Goal: Task Accomplishment & Management: Complete application form

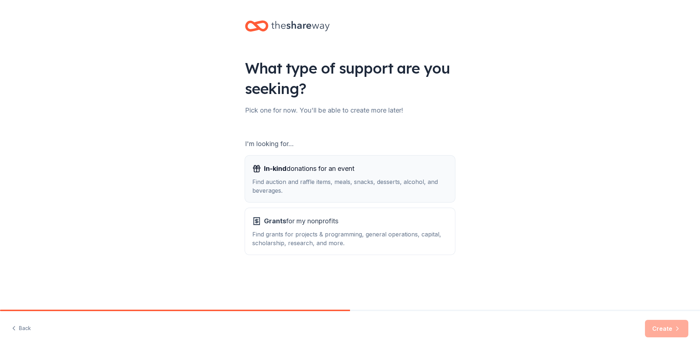
click at [293, 186] on div "Find auction and raffle items, meals, snacks, desserts, alcohol, and beverages." at bounding box center [349, 186] width 195 height 17
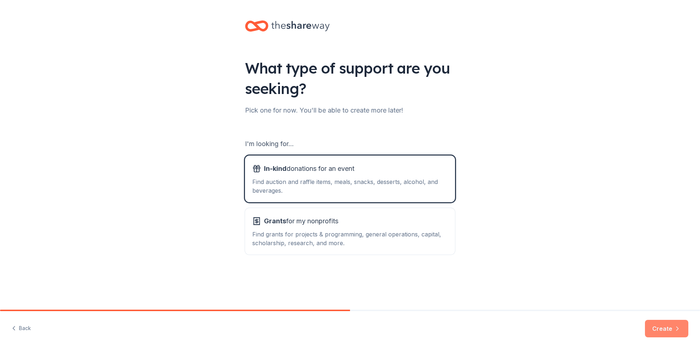
click at [663, 330] on button "Create" at bounding box center [666, 328] width 43 height 17
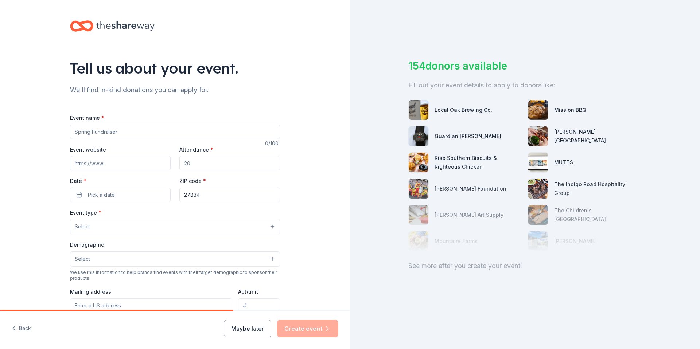
click at [81, 133] on input "Event name *" at bounding box center [175, 132] width 210 height 15
click at [120, 132] on input "Event name *" at bounding box center [175, 132] width 210 height 15
type input "CSTEM Open House"
type input "50"
click at [98, 196] on span "Pick a date" at bounding box center [101, 195] width 27 height 9
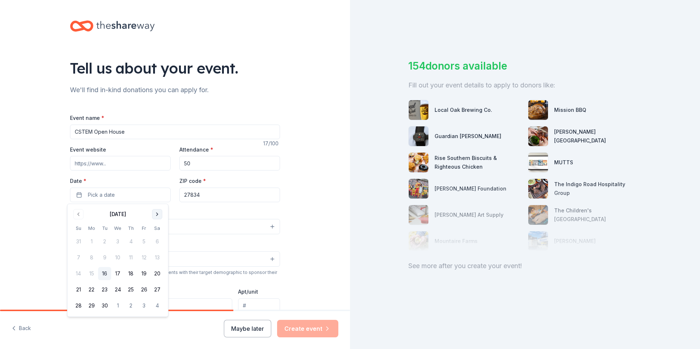
click at [159, 216] on button "Go to next month" at bounding box center [157, 214] width 10 height 10
click at [115, 273] on button "15" at bounding box center [117, 273] width 13 height 13
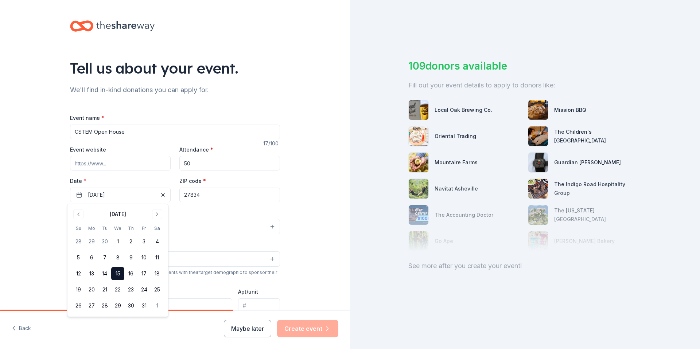
click at [210, 215] on div "Event type * Select" at bounding box center [175, 221] width 210 height 27
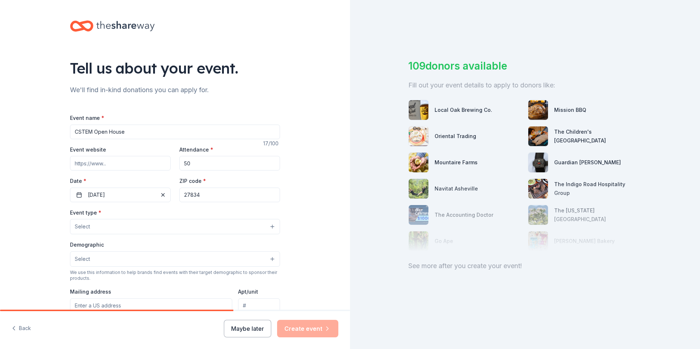
click at [96, 226] on button "Select" at bounding box center [175, 226] width 210 height 15
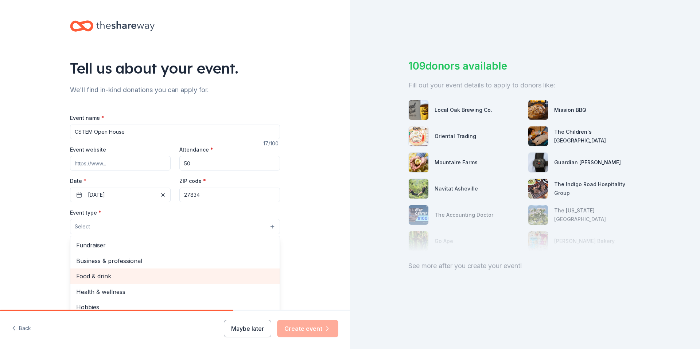
click at [95, 275] on span "Food & drink" at bounding box center [175, 276] width 198 height 9
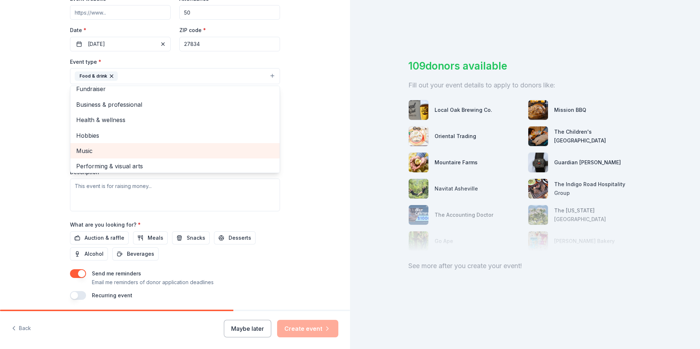
scroll to position [9, 0]
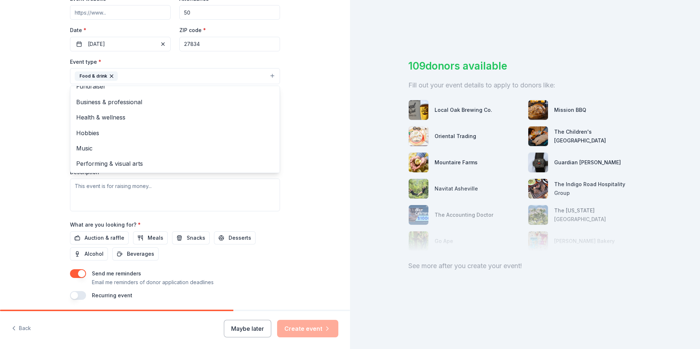
click at [116, 192] on div "Event type * Food & drink Fundraiser Business & professional Health & wellness …" at bounding box center [175, 134] width 210 height 154
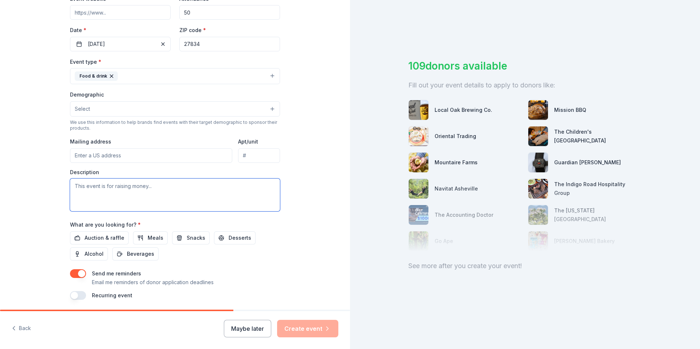
click at [94, 189] on textarea at bounding box center [175, 195] width 210 height 33
type textarea "T"
type textarea "O"
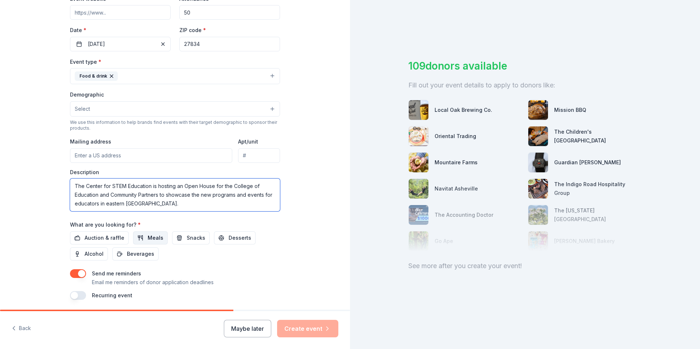
type textarea "The Center for STEM Education is hosting an Open House for the College of Educa…"
click at [148, 239] on span "Meals" at bounding box center [156, 238] width 16 height 9
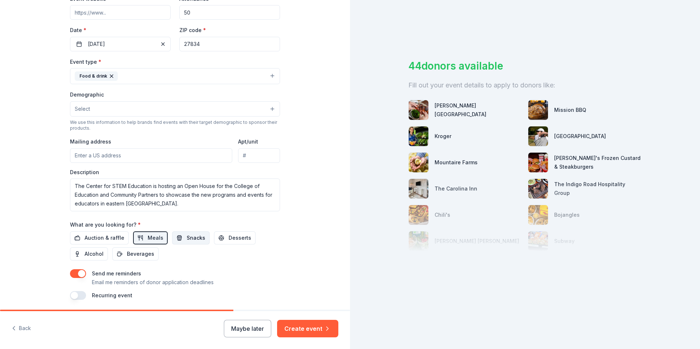
click at [191, 240] on span "Snacks" at bounding box center [196, 238] width 19 height 9
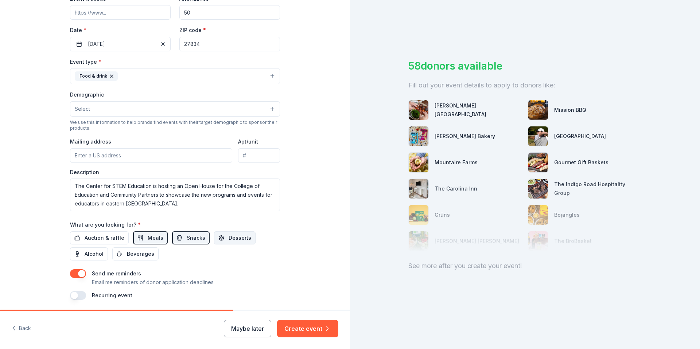
click at [231, 241] on span "Desserts" at bounding box center [240, 238] width 23 height 9
click at [142, 255] on span "Beverages" at bounding box center [140, 254] width 27 height 9
click at [90, 242] on button "Auction & raffle" at bounding box center [99, 237] width 59 height 13
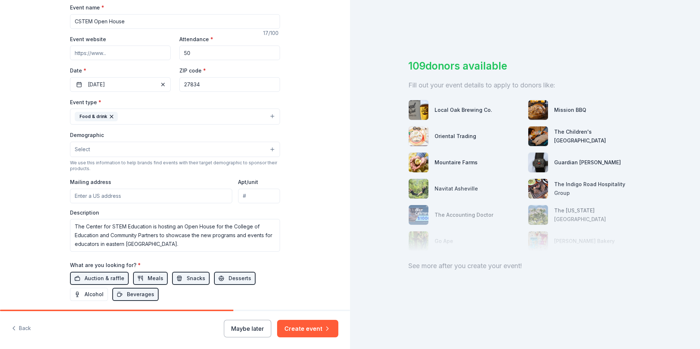
scroll to position [176, 0]
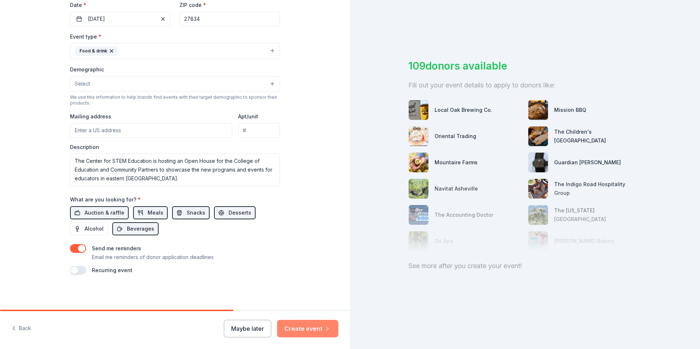
click at [310, 329] on button "Create event" at bounding box center [307, 328] width 61 height 17
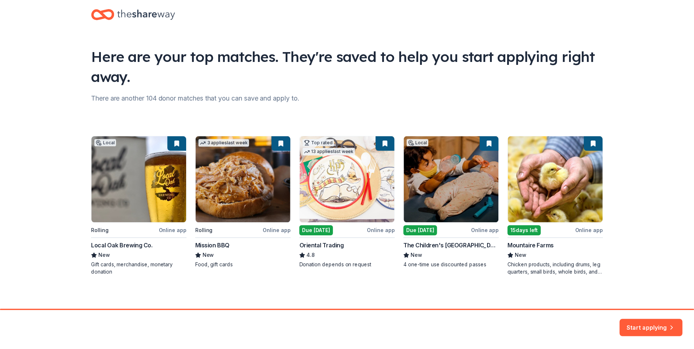
scroll to position [14, 0]
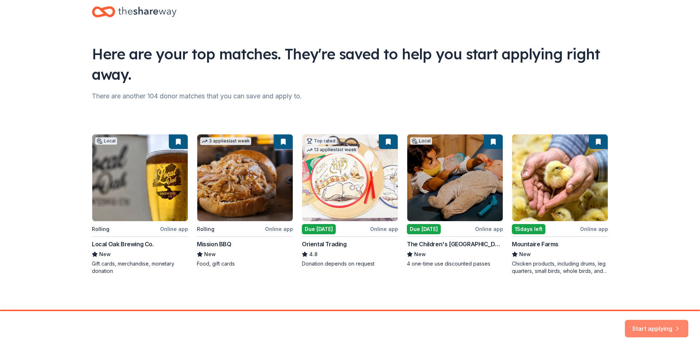
click at [653, 324] on button "Start applying" at bounding box center [656, 324] width 63 height 17
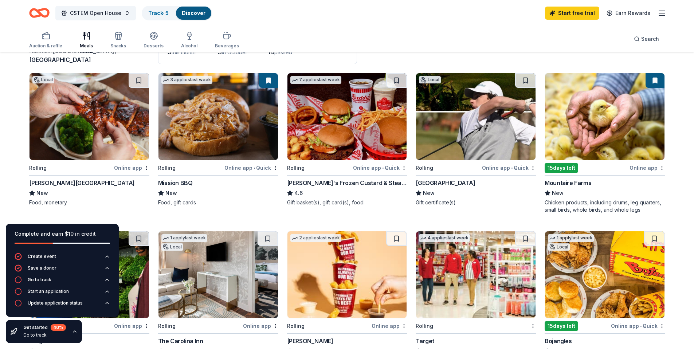
scroll to position [63, 0]
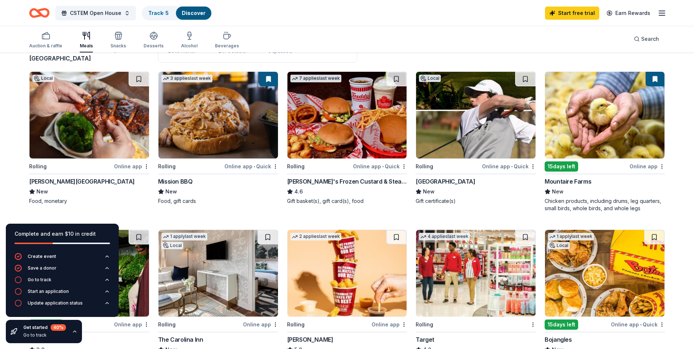
click at [136, 165] on div "Online app" at bounding box center [131, 166] width 35 height 9
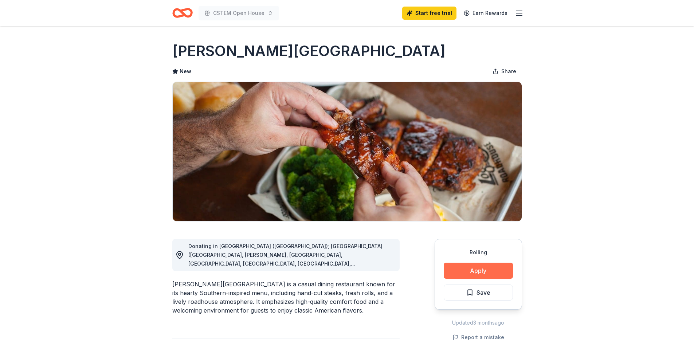
click at [479, 271] on button "Apply" at bounding box center [478, 271] width 69 height 16
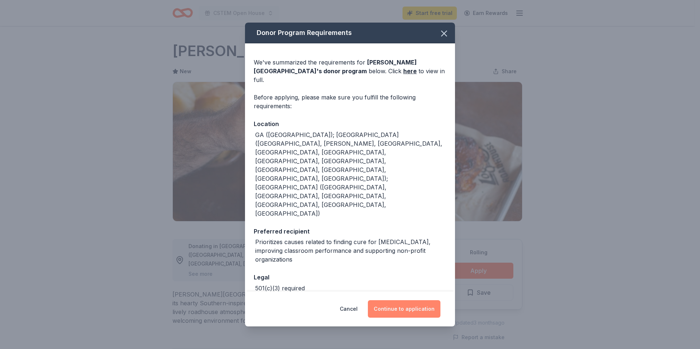
click at [412, 300] on button "Continue to application" at bounding box center [404, 308] width 73 height 17
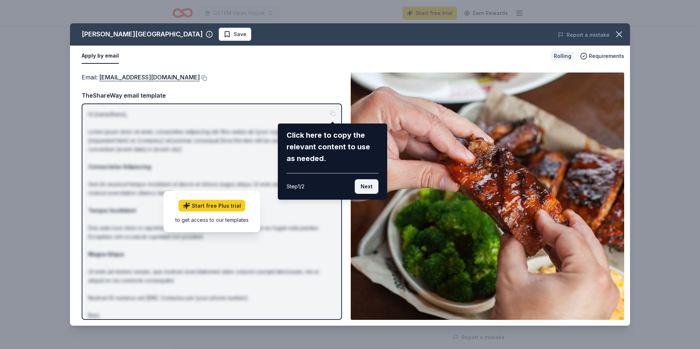
click at [369, 187] on button "Next" at bounding box center [367, 186] width 24 height 15
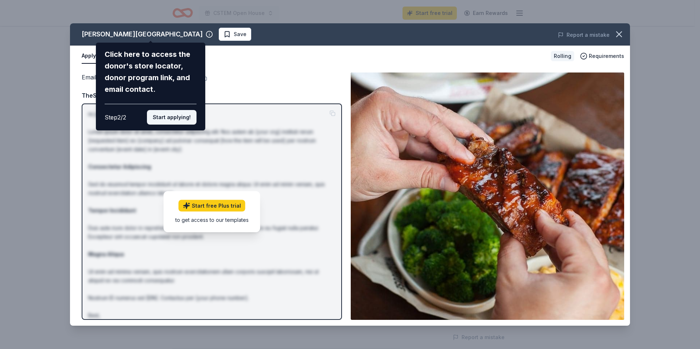
click at [173, 120] on button "Start applying!" at bounding box center [172, 117] width 50 height 15
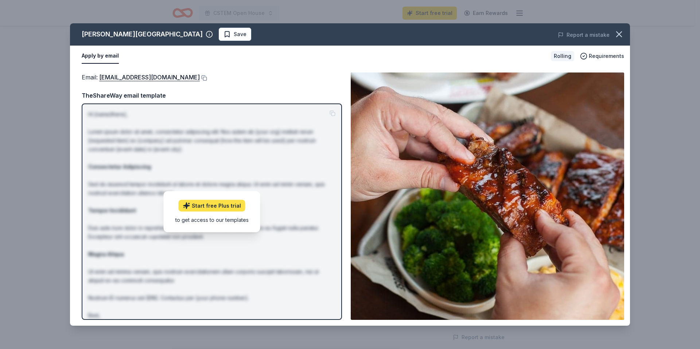
click at [215, 205] on link "Start free Plus trial" at bounding box center [212, 206] width 67 height 12
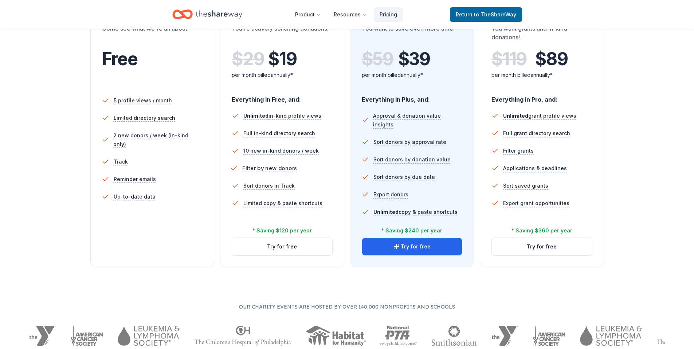
scroll to position [159, 0]
click at [289, 249] on button "Try for free" at bounding box center [282, 246] width 100 height 17
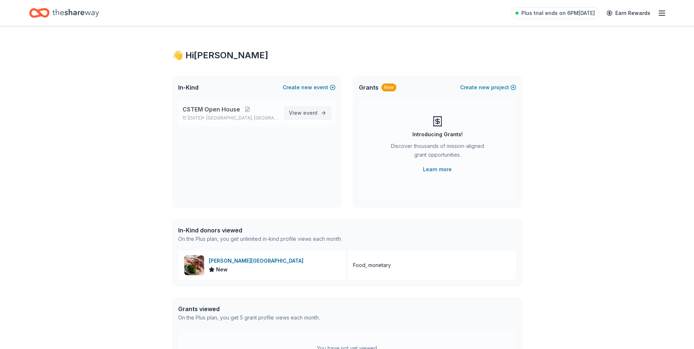
click at [298, 113] on span "View event" at bounding box center [303, 113] width 29 height 9
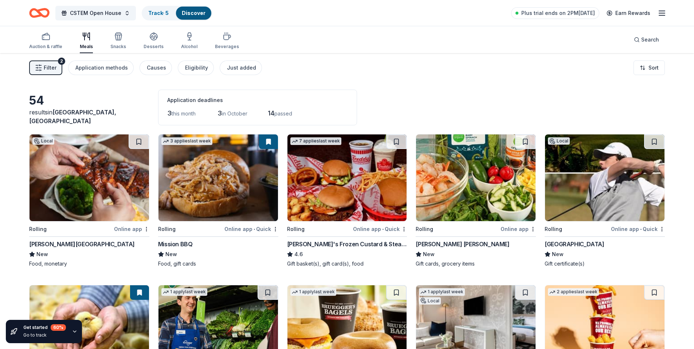
click at [518, 227] on div "Online app" at bounding box center [518, 229] width 35 height 9
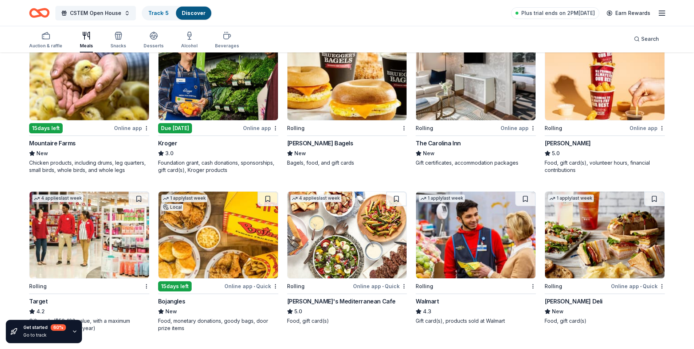
scroll to position [252, 0]
click at [609, 85] on img at bounding box center [605, 77] width 120 height 87
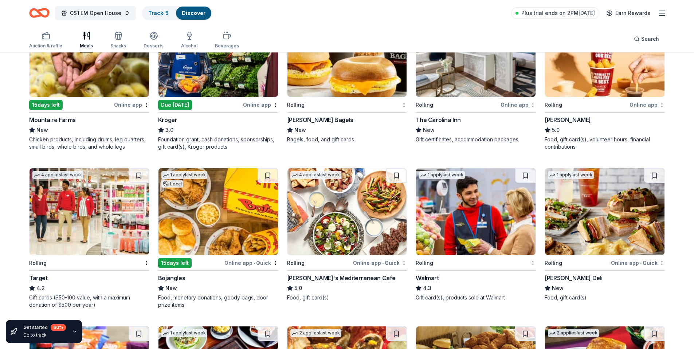
scroll to position [279, 0]
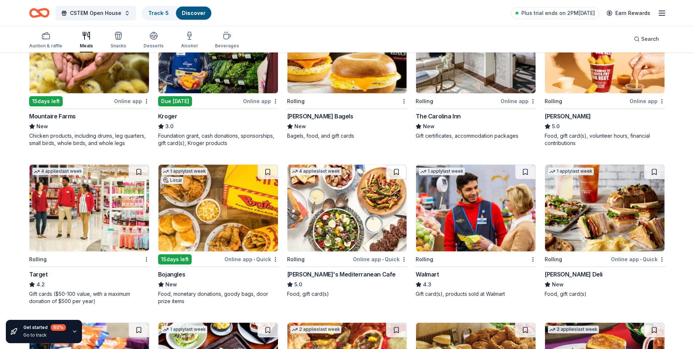
click at [125, 219] on img at bounding box center [90, 208] width 120 height 87
click at [494, 202] on img at bounding box center [476, 208] width 120 height 87
click at [620, 209] on img at bounding box center [605, 208] width 120 height 87
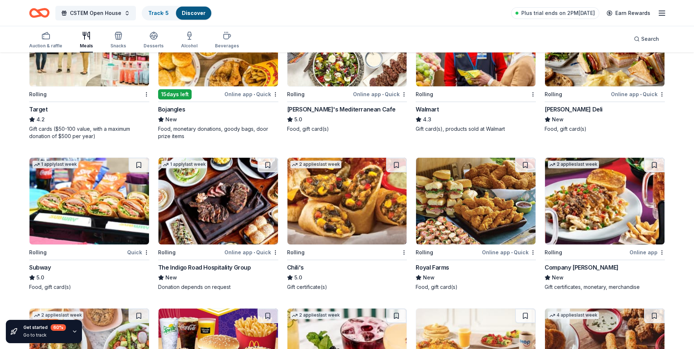
scroll to position [445, 0]
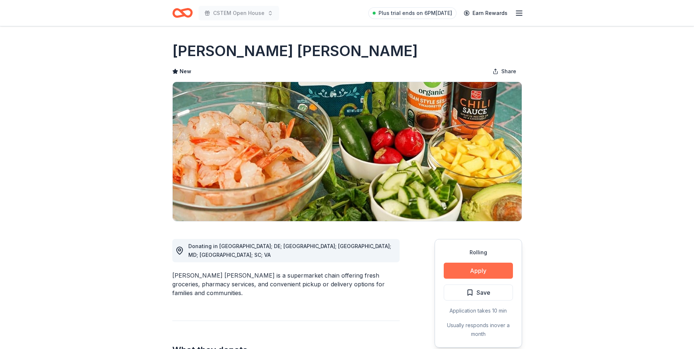
click at [482, 273] on button "Apply" at bounding box center [478, 271] width 69 height 16
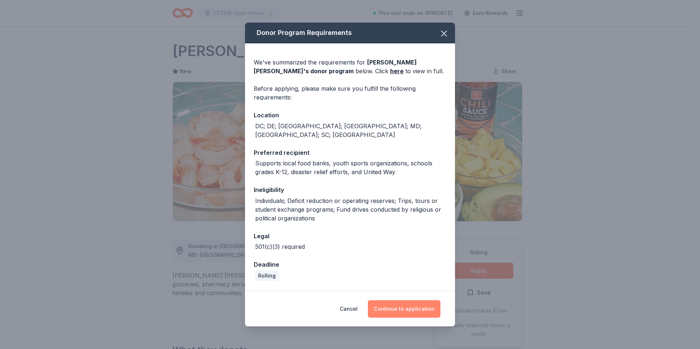
click at [412, 311] on button "Continue to application" at bounding box center [404, 308] width 73 height 17
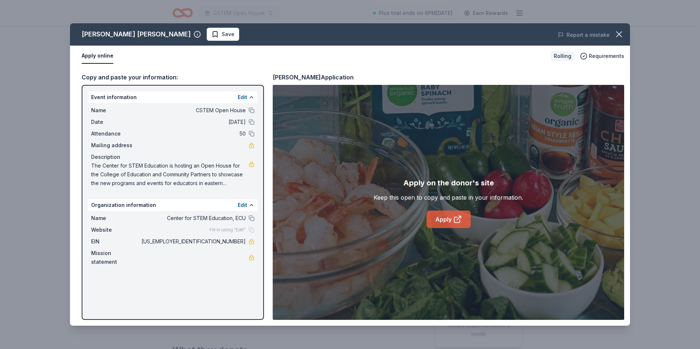
click at [444, 219] on link "Apply" at bounding box center [449, 219] width 44 height 17
click at [619, 33] on icon "button" at bounding box center [619, 34] width 10 height 10
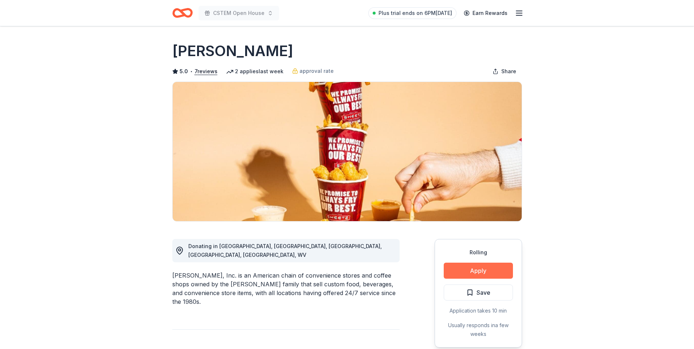
click at [480, 270] on button "Apply" at bounding box center [478, 271] width 69 height 16
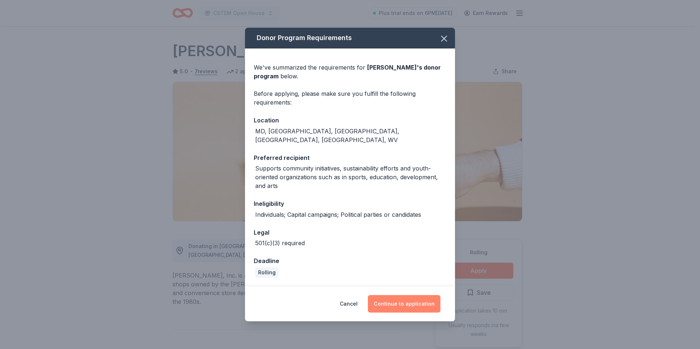
click at [396, 297] on button "Continue to application" at bounding box center [404, 303] width 73 height 17
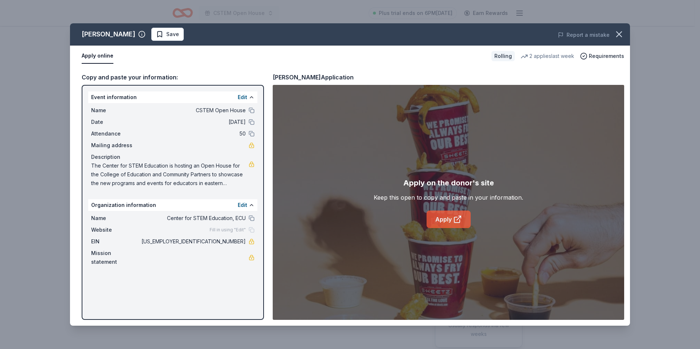
click at [443, 222] on link "Apply" at bounding box center [449, 219] width 44 height 17
click at [620, 35] on icon "button" at bounding box center [618, 34] width 5 height 5
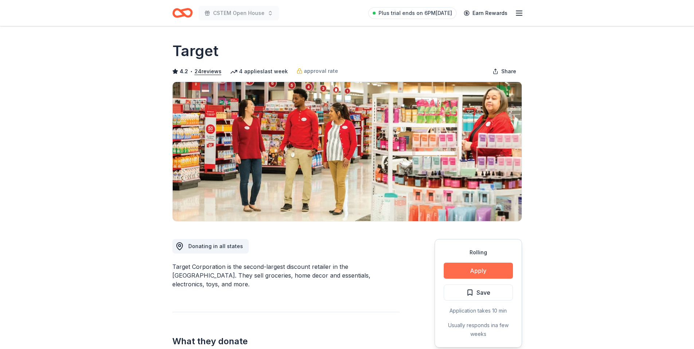
click at [474, 272] on button "Apply" at bounding box center [478, 271] width 69 height 16
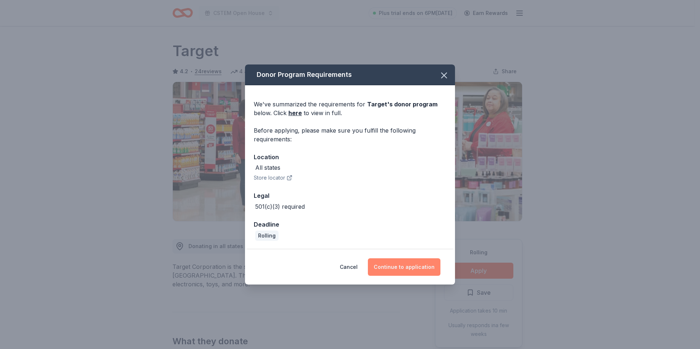
click at [402, 270] on button "Continue to application" at bounding box center [404, 266] width 73 height 17
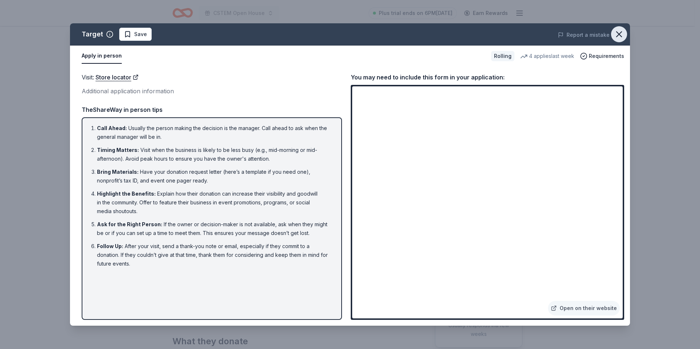
click at [621, 34] on icon "button" at bounding box center [619, 34] width 10 height 10
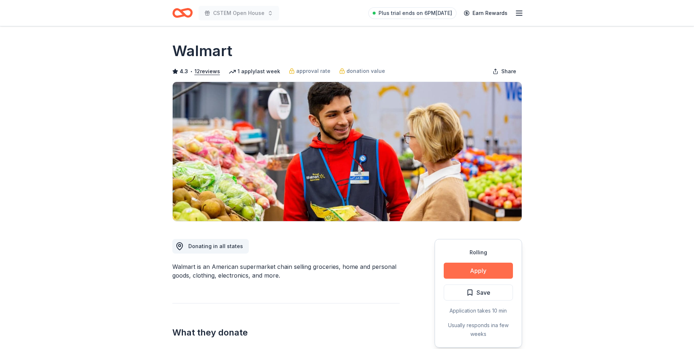
click at [481, 270] on button "Apply" at bounding box center [478, 271] width 69 height 16
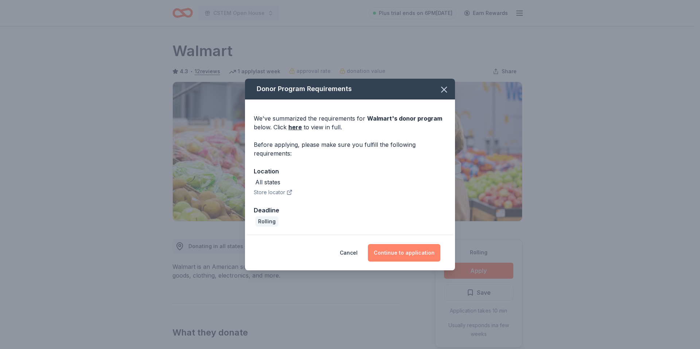
click at [409, 249] on button "Continue to application" at bounding box center [404, 252] width 73 height 17
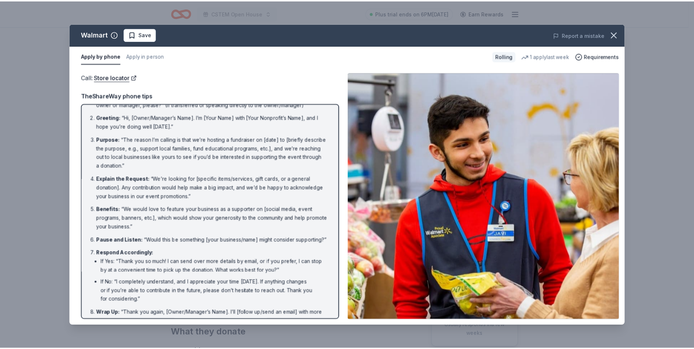
scroll to position [40, 0]
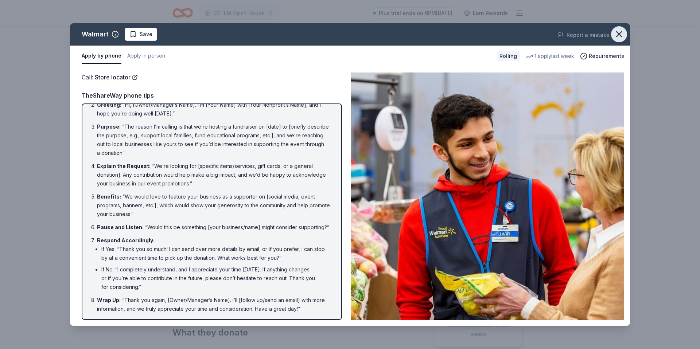
click at [623, 35] on icon "button" at bounding box center [619, 34] width 10 height 10
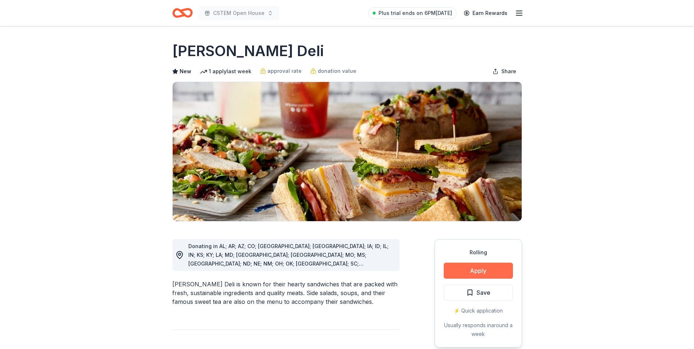
click at [474, 269] on button "Apply" at bounding box center [478, 271] width 69 height 16
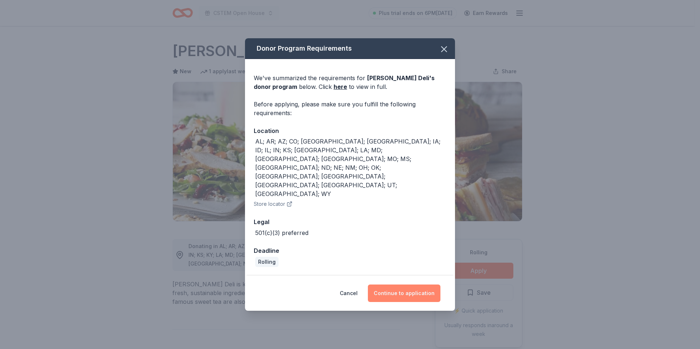
click at [424, 285] on button "Continue to application" at bounding box center [404, 293] width 73 height 17
